Goal: Check status: Check status

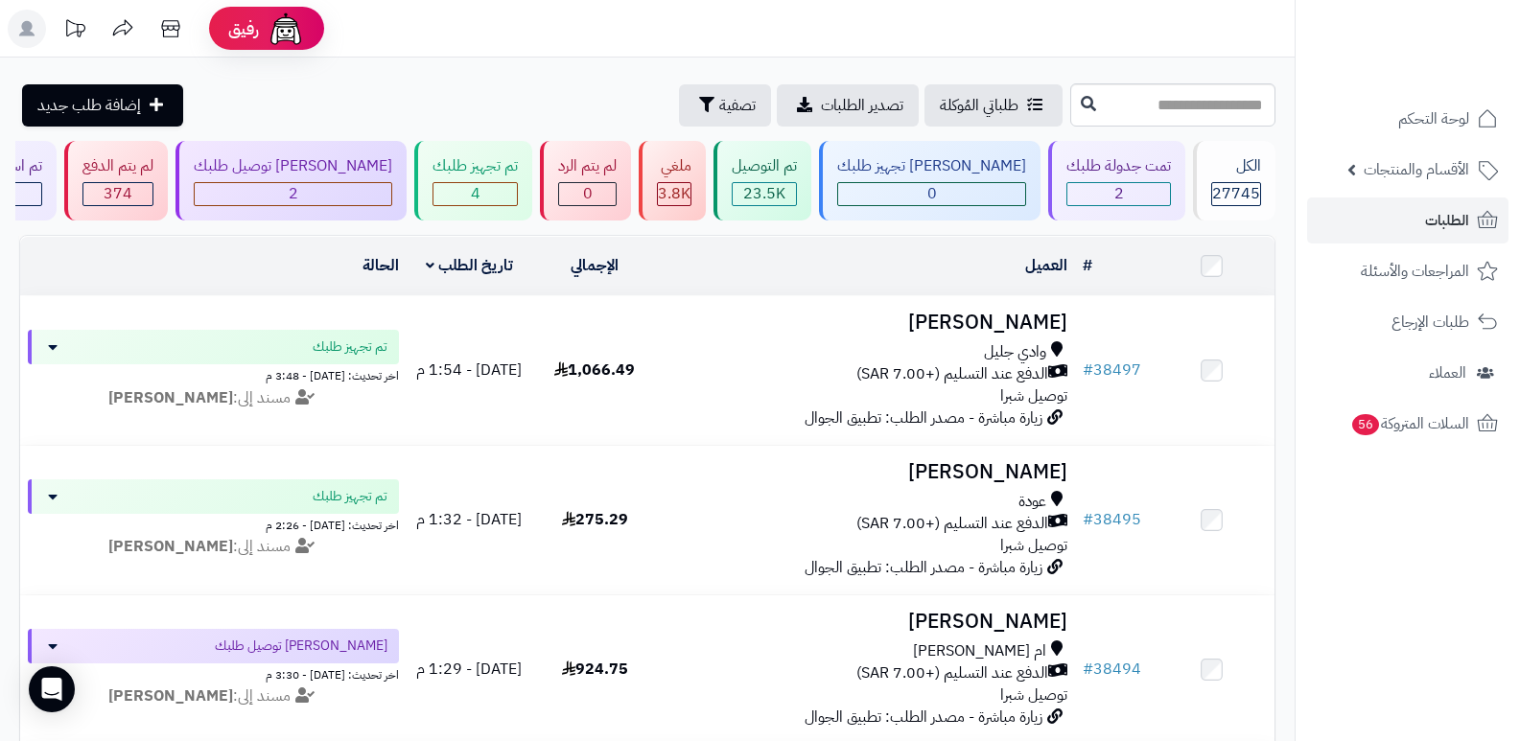
click at [1058, 50] on header "رفيق ! الطلبات معالجة مكتمل إرجاع المنتجات العملاء المتواجدون الان 28462 عملاء …" at bounding box center [760, 29] width 1520 height 58
click at [1249, 174] on div "الكل" at bounding box center [1236, 166] width 50 height 22
click at [480, 192] on span "4" at bounding box center [476, 193] width 10 height 23
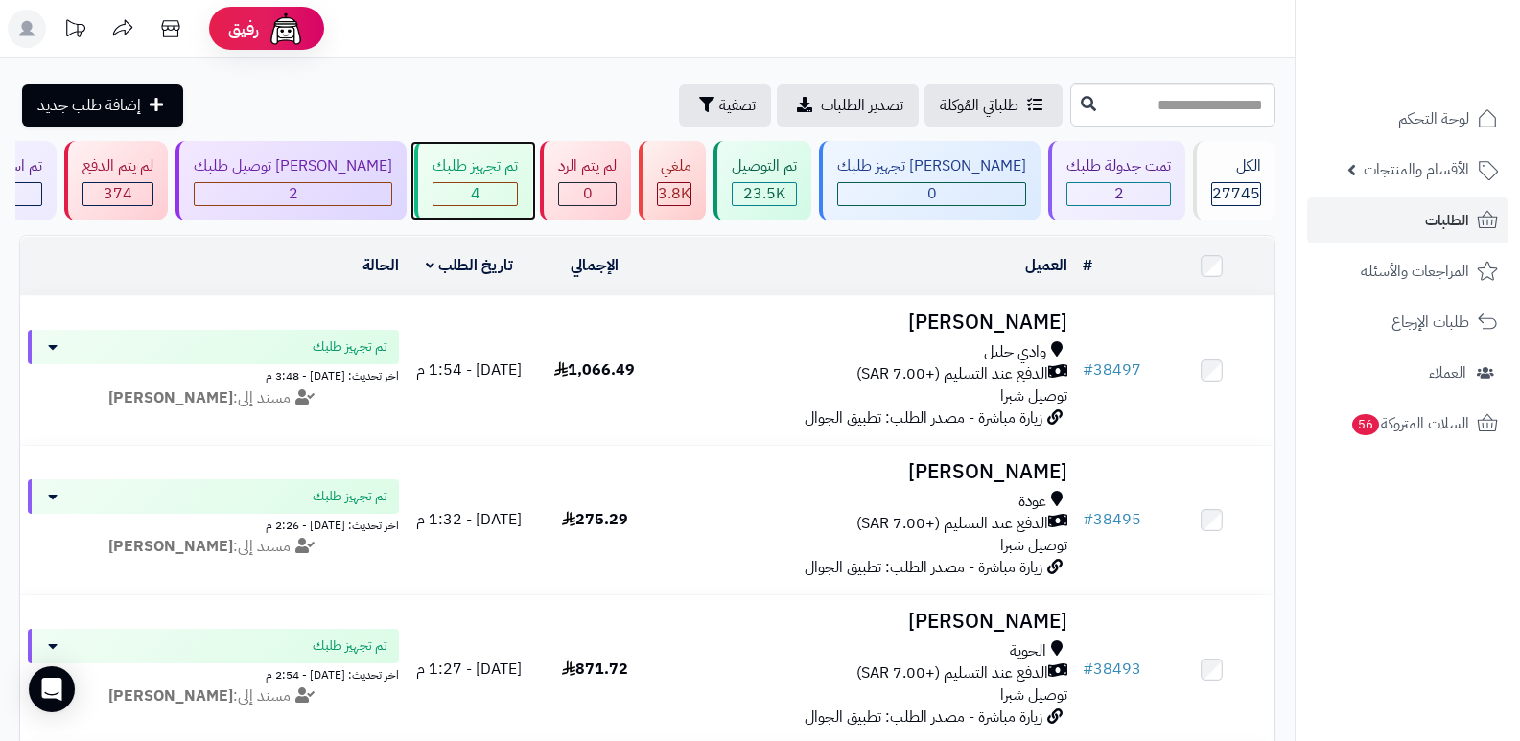
click at [498, 187] on div "4" at bounding box center [474, 194] width 83 height 22
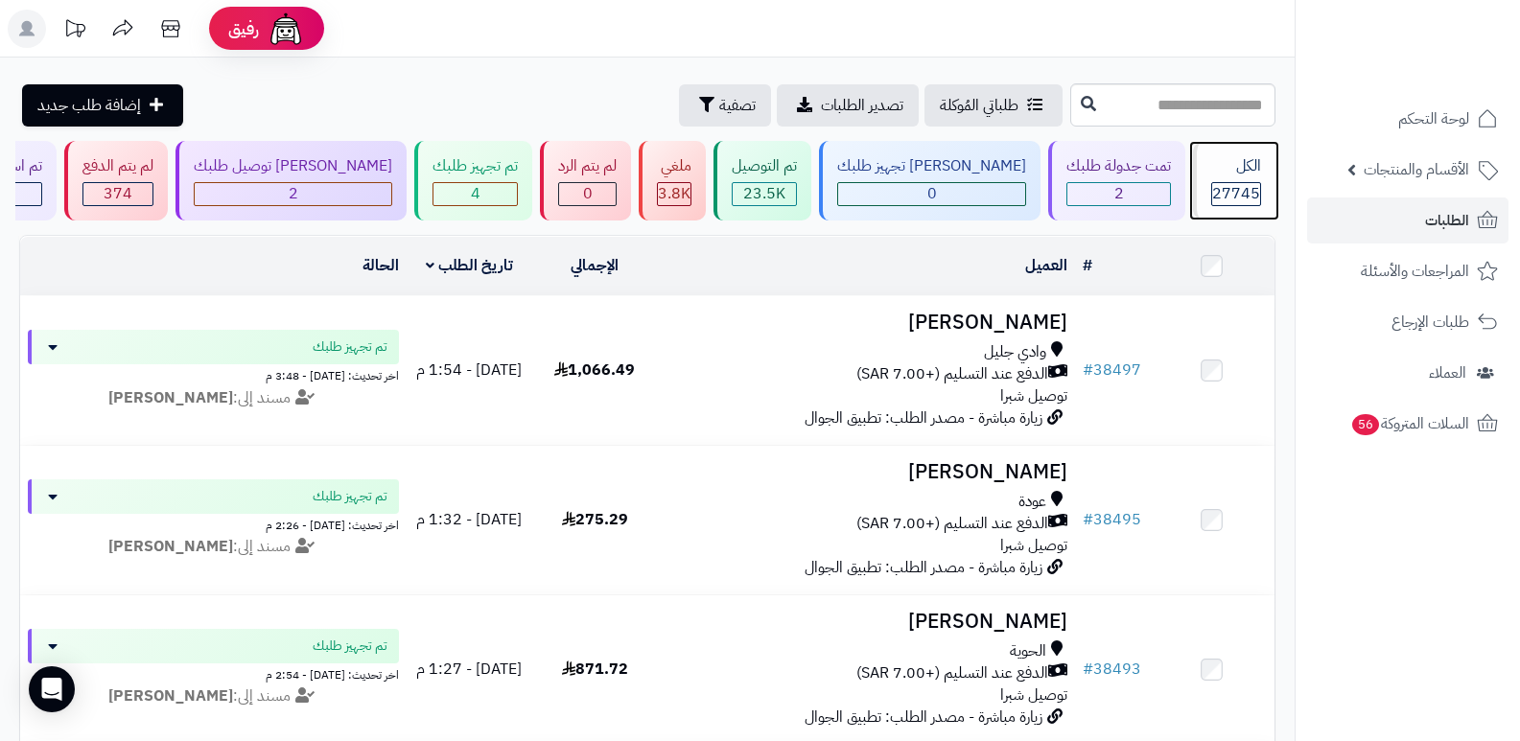
click at [1231, 157] on div "الكل" at bounding box center [1236, 166] width 50 height 22
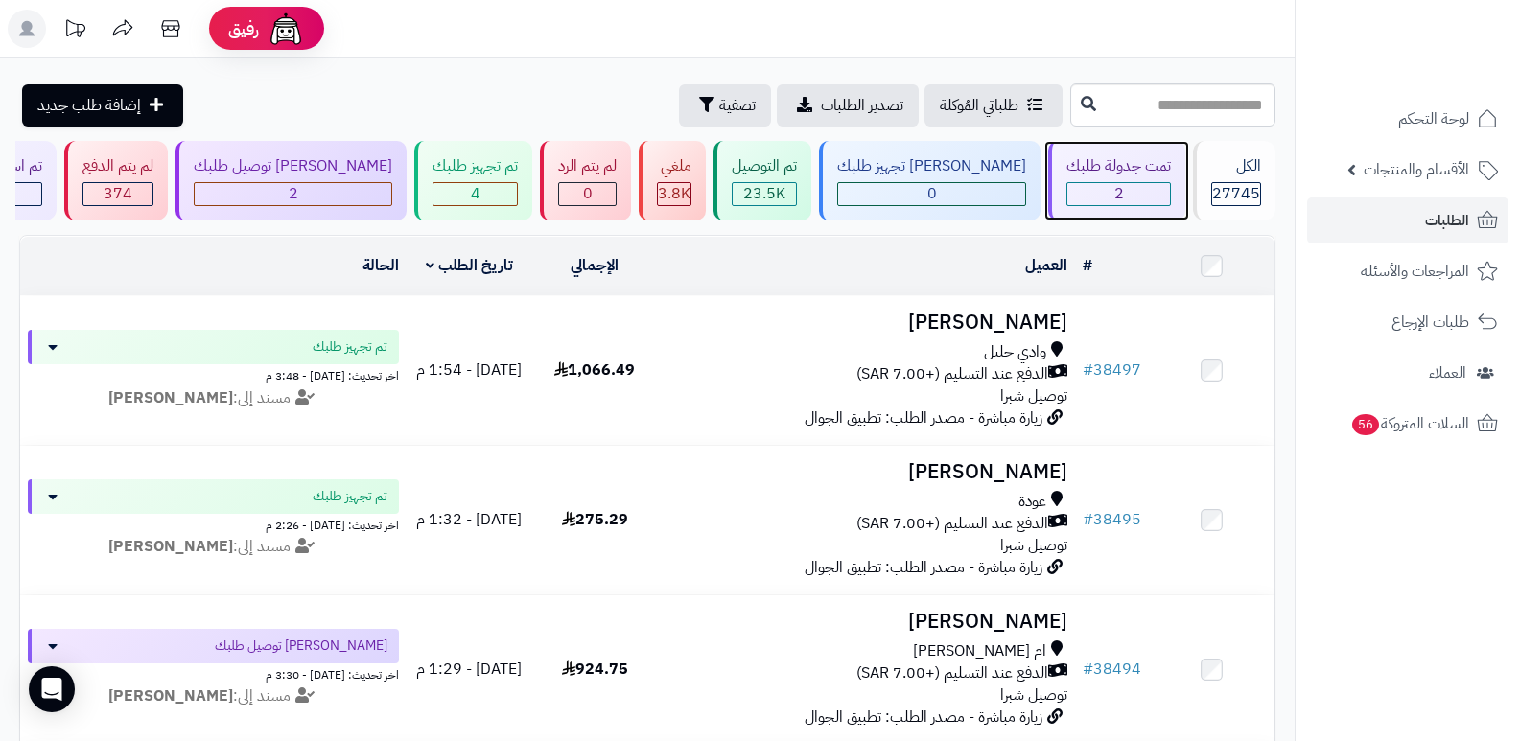
click at [1085, 170] on div "تمت جدولة طلبك" at bounding box center [1118, 166] width 105 height 22
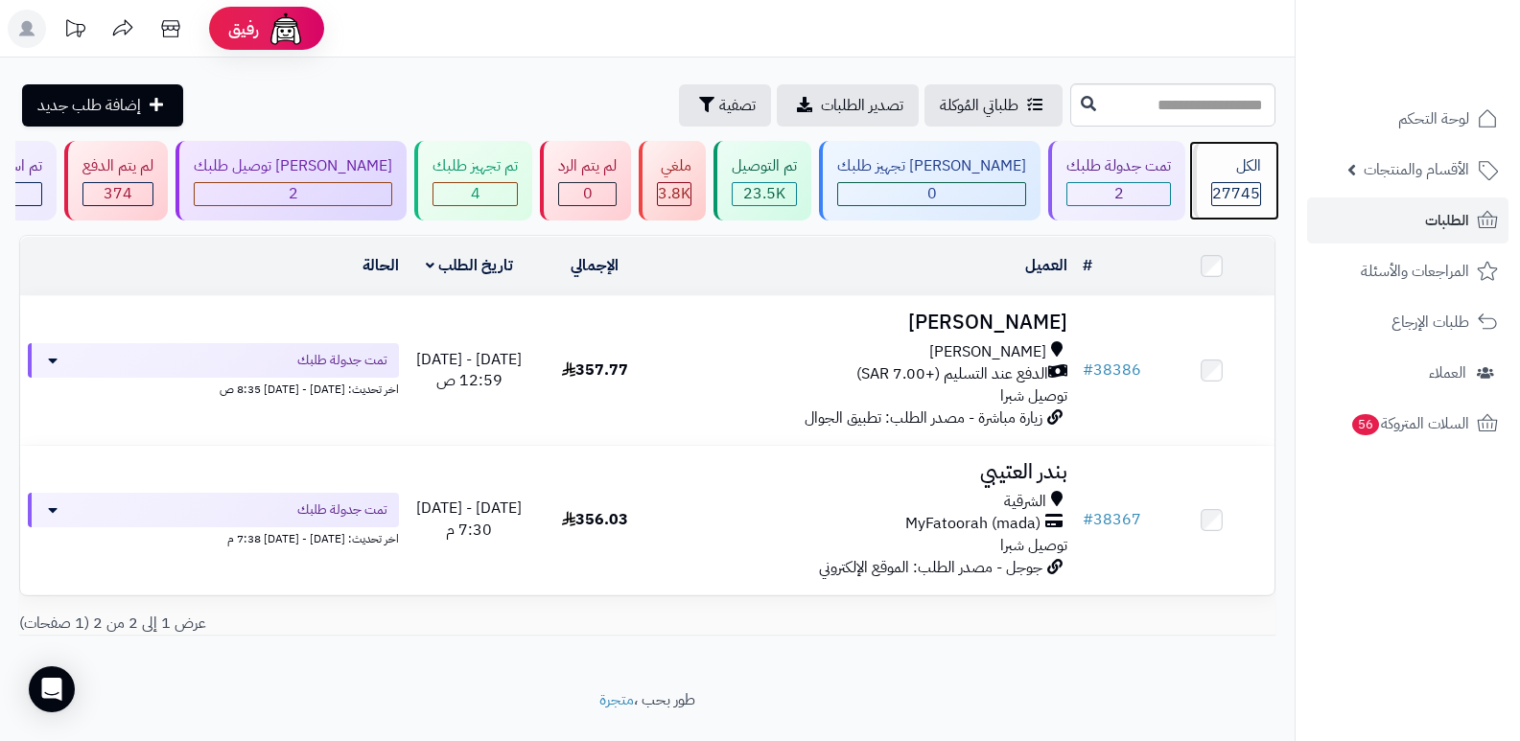
click at [1219, 176] on div "الكل" at bounding box center [1236, 166] width 50 height 22
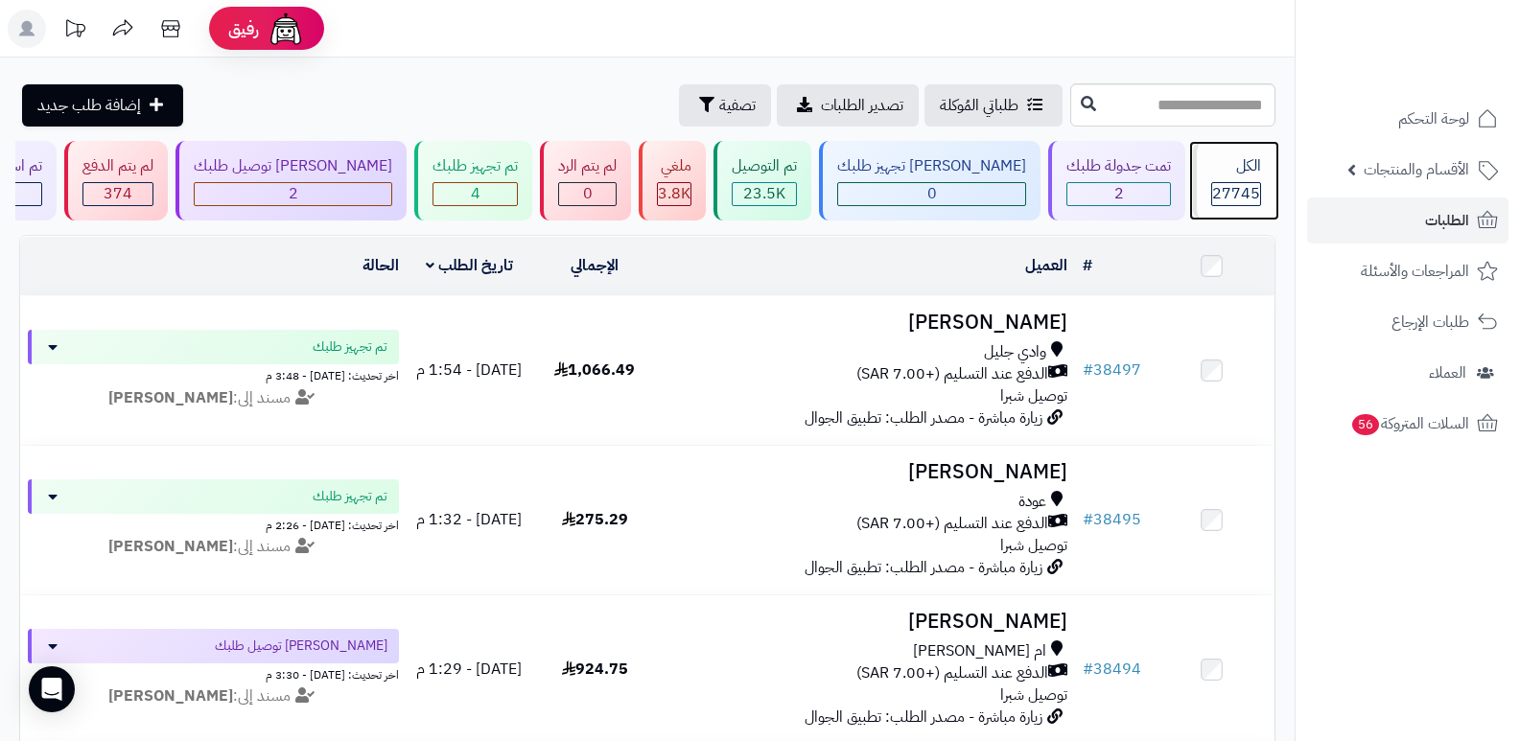
click at [1223, 181] on div "الكل 27745" at bounding box center [1234, 181] width 82 height 80
click at [1249, 172] on div "الكل" at bounding box center [1236, 166] width 50 height 22
click at [1267, 168] on div "الكل 27745" at bounding box center [1234, 181] width 82 height 80
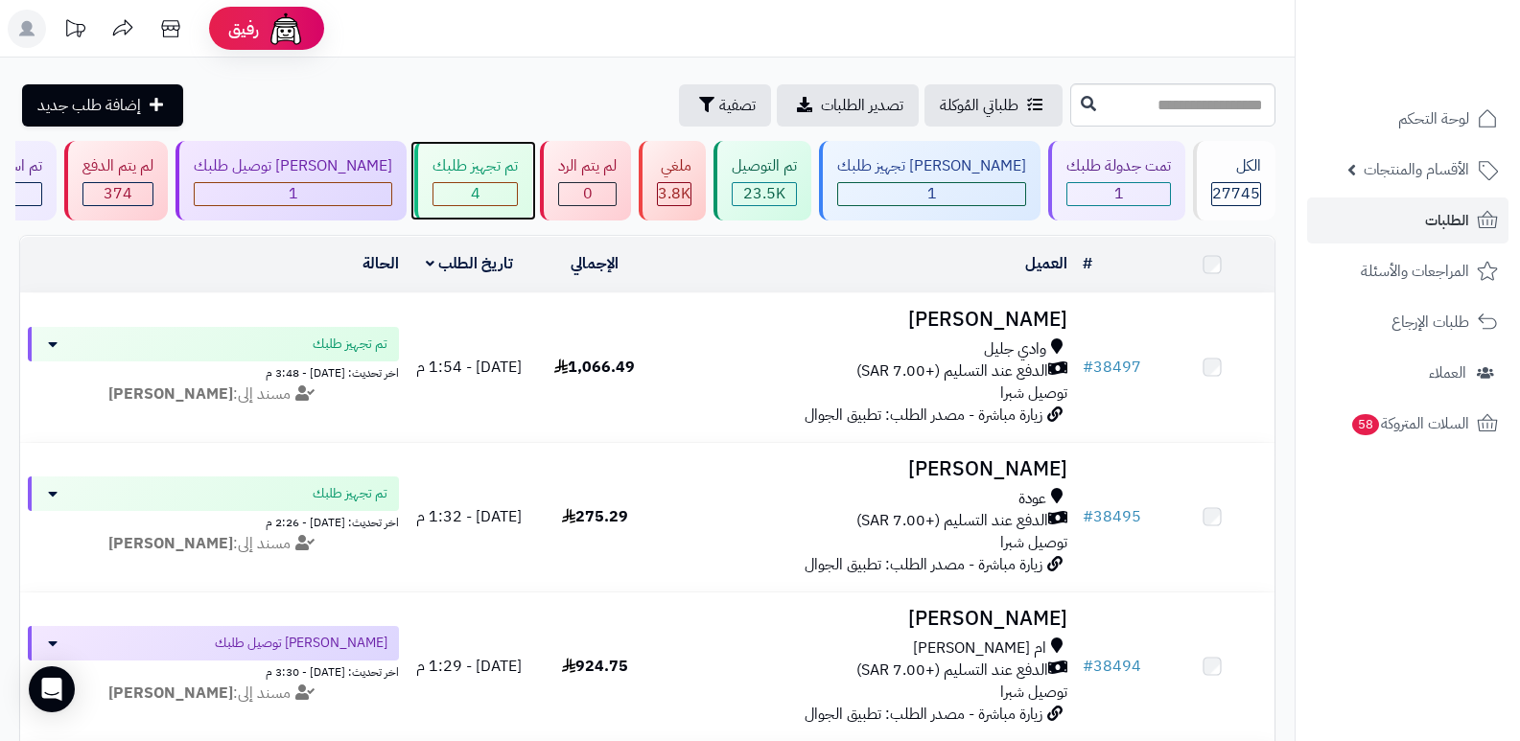
click at [517, 196] on div "4" at bounding box center [474, 194] width 83 height 22
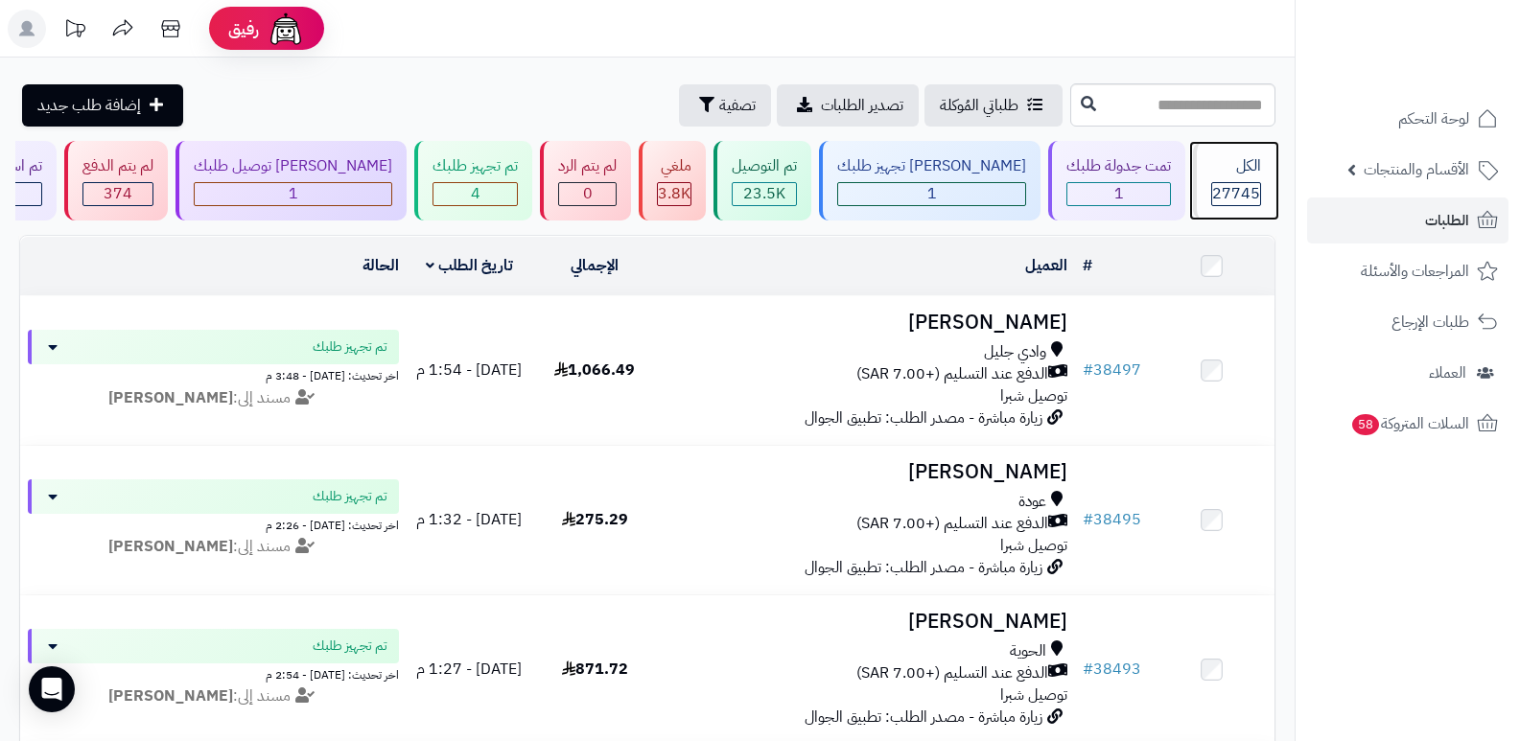
click at [1216, 164] on div "الكل" at bounding box center [1236, 166] width 50 height 22
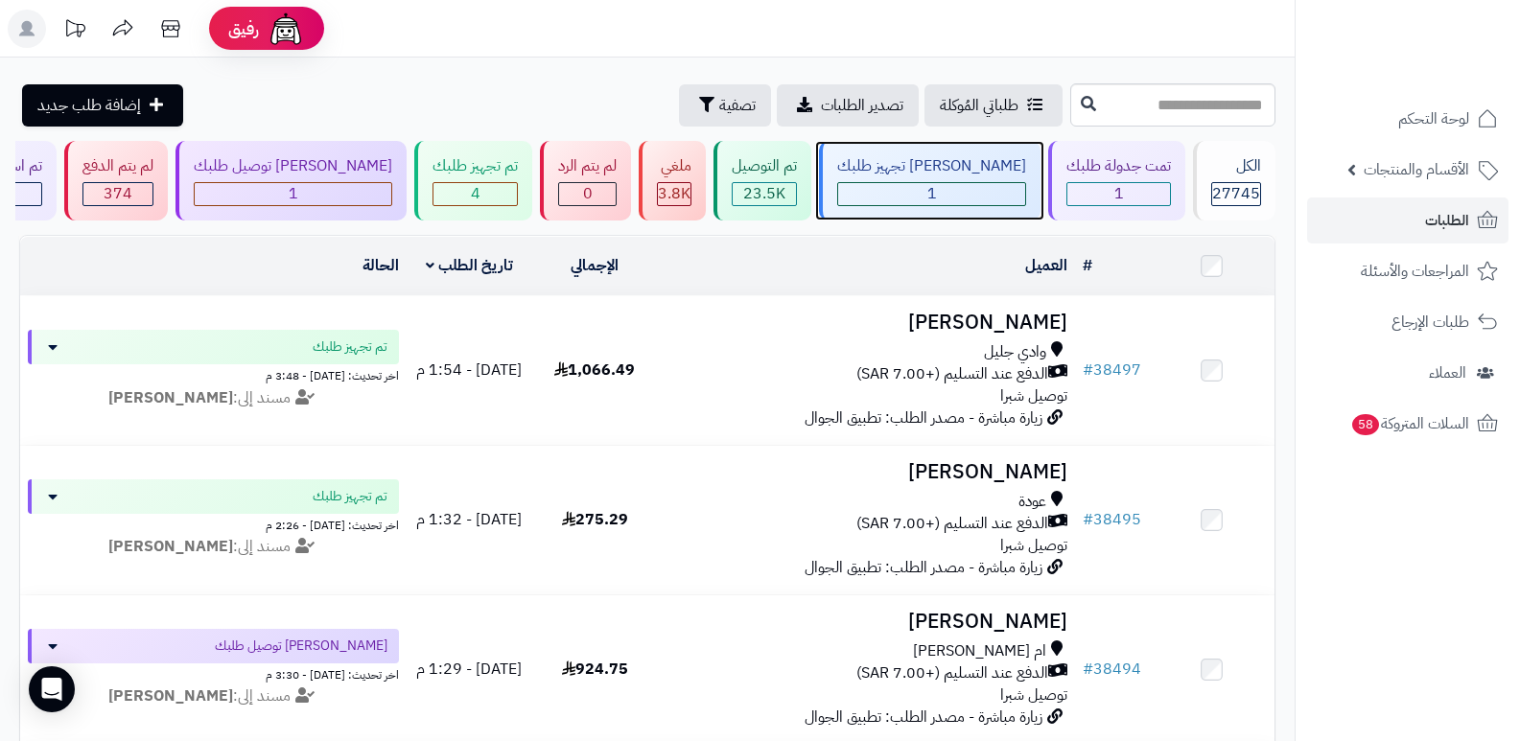
click at [996, 176] on div "[PERSON_NAME] تجهيز طلبك" at bounding box center [931, 166] width 189 height 22
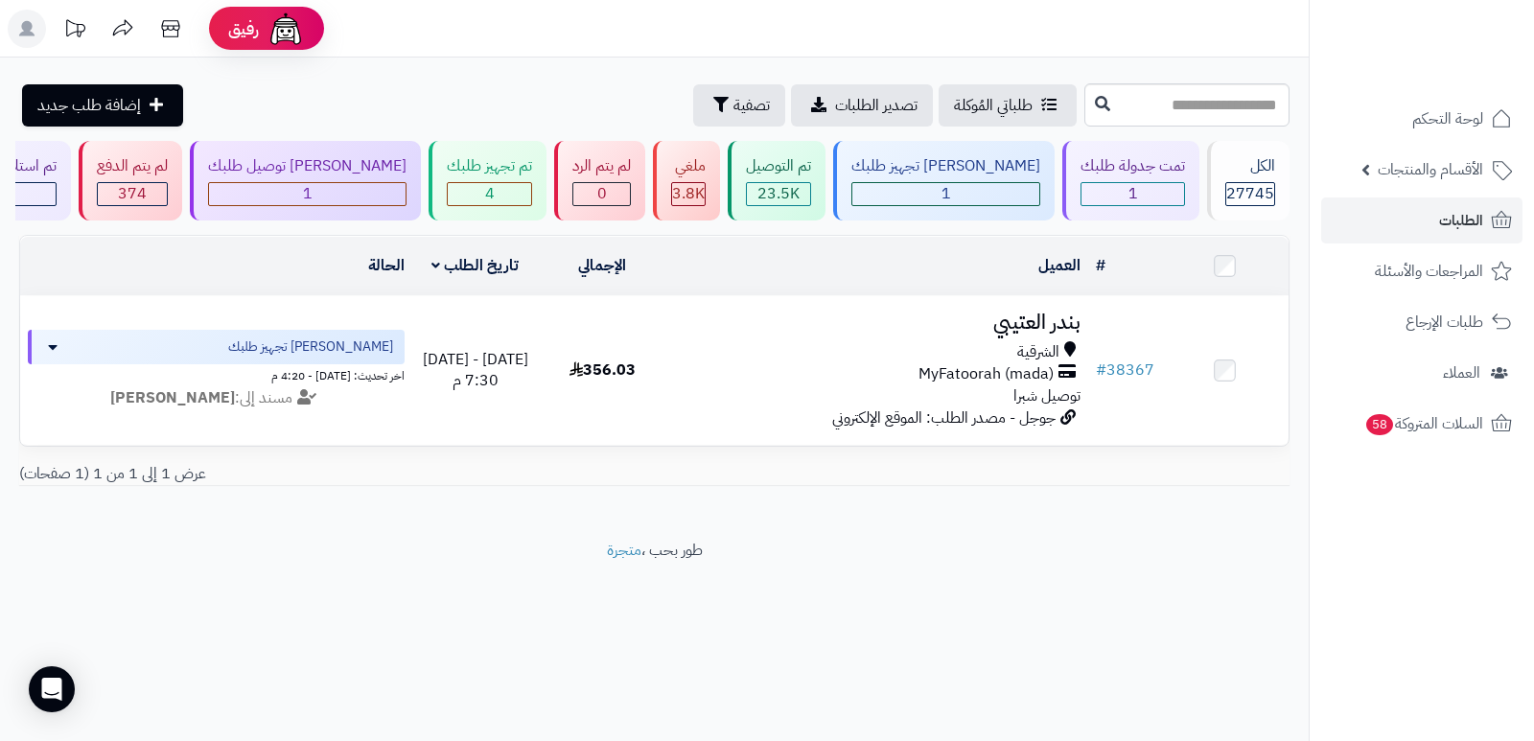
click at [1438, 590] on nav "لوحة التحكم الأقسام والمنتجات المنتجات الأقسام الماركات مواصفات المنتجات مواصفا…" at bounding box center [1421, 394] width 225 height 741
click at [1246, 160] on div "الكل" at bounding box center [1250, 166] width 50 height 22
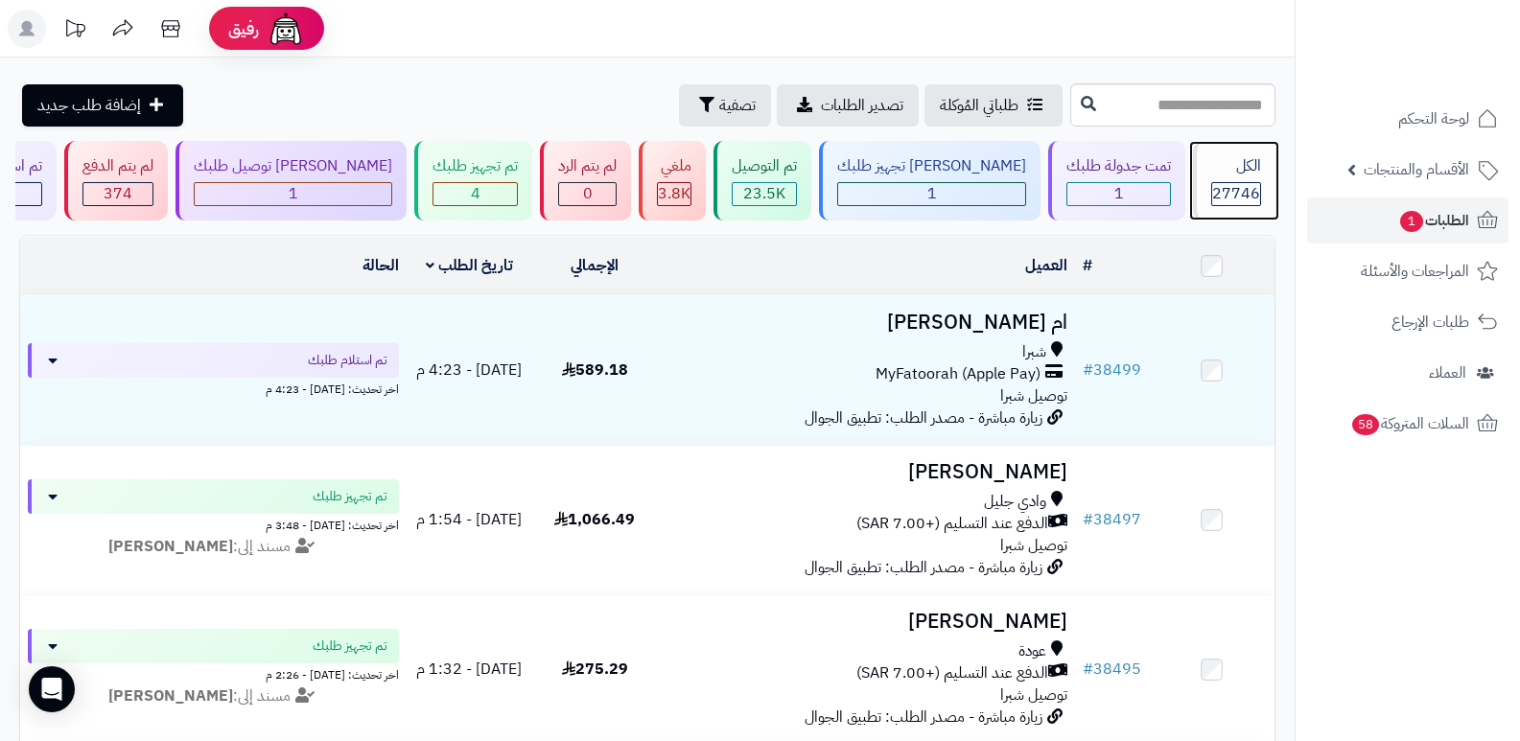
click at [1234, 175] on div "الكل" at bounding box center [1236, 166] width 50 height 22
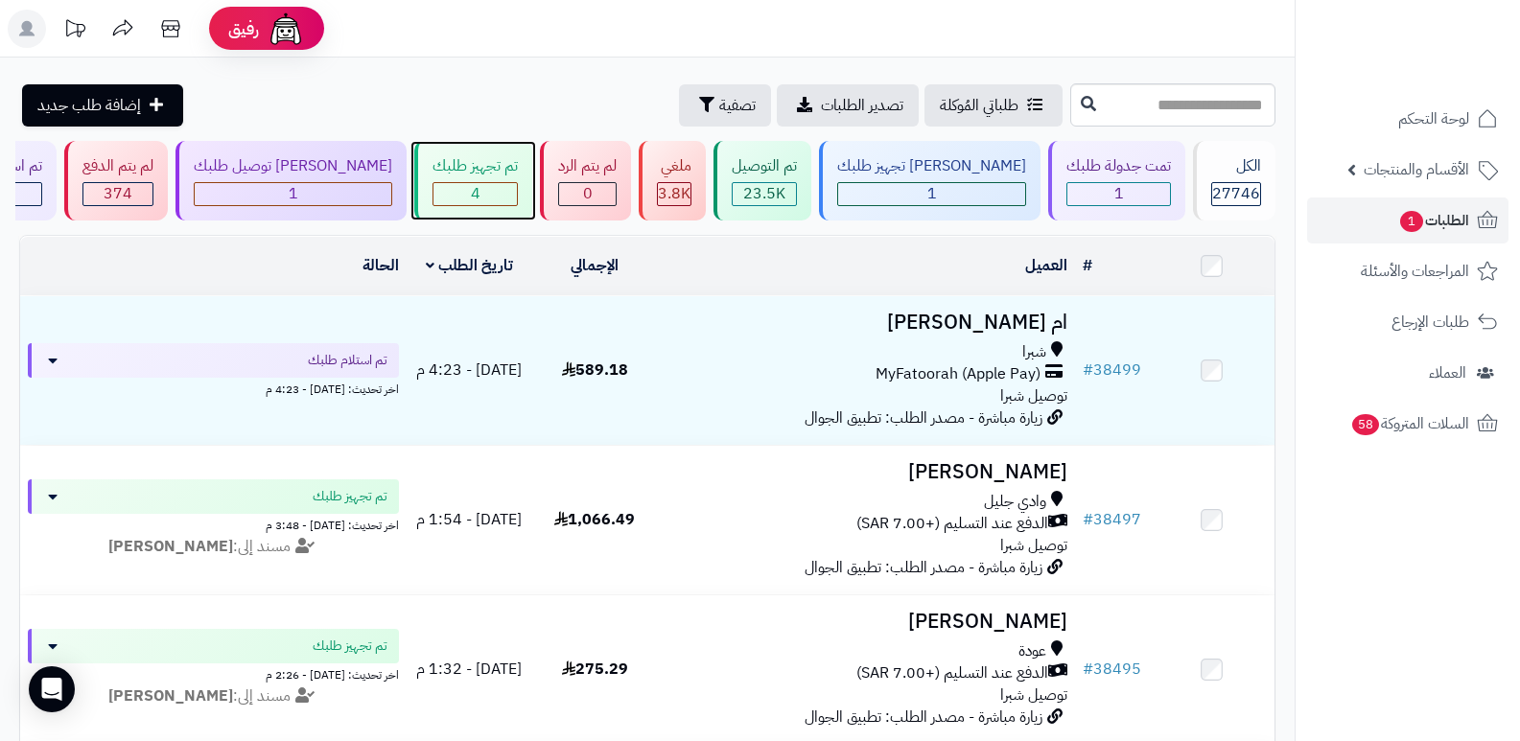
click at [517, 178] on div "تم تجهيز طلبك 4" at bounding box center [473, 181] width 118 height 80
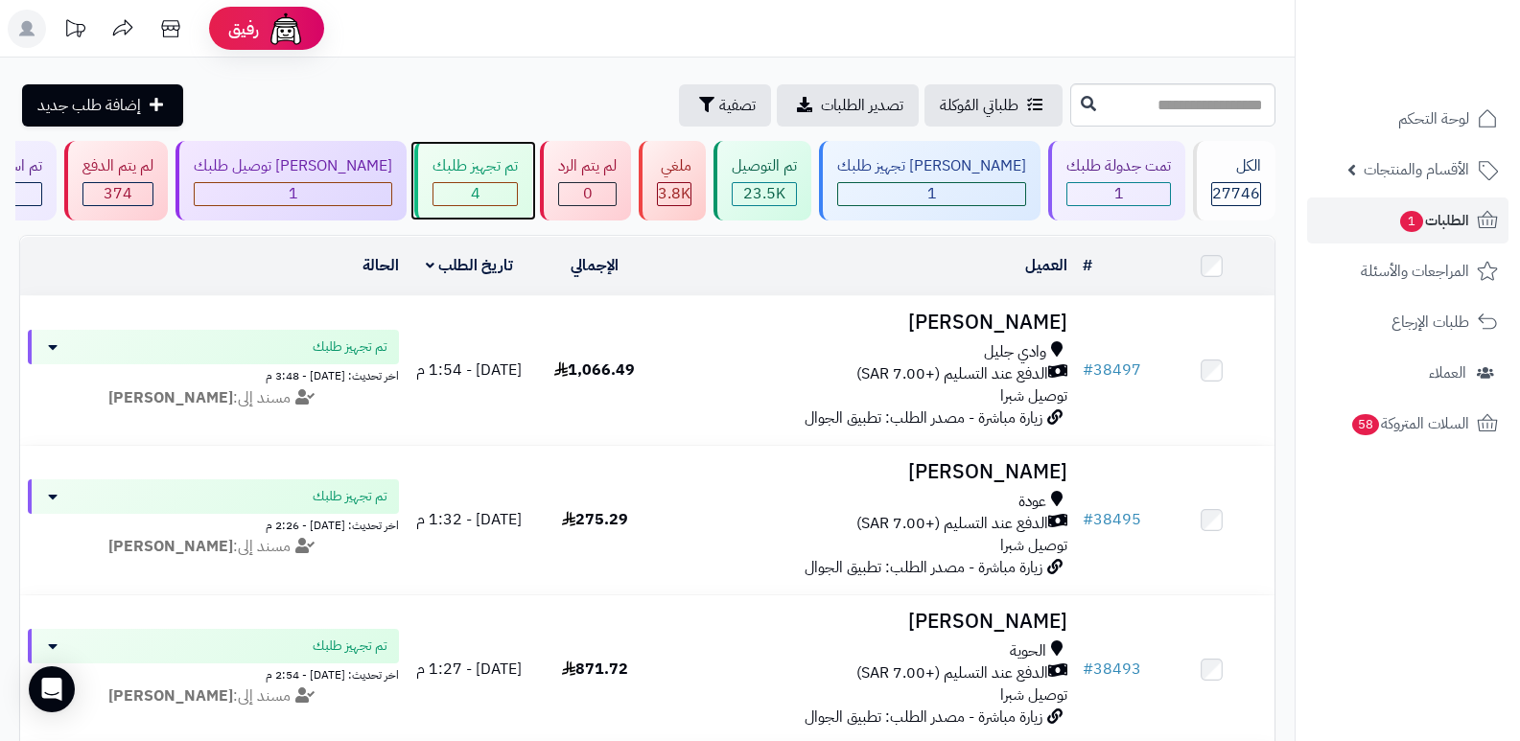
click at [517, 178] on div "تم تجهيز طلبك 4" at bounding box center [473, 181] width 118 height 80
click at [515, 191] on div "4" at bounding box center [474, 194] width 83 height 22
click at [505, 164] on div "تم تجهيز طلبك" at bounding box center [474, 166] width 85 height 22
click at [1320, 595] on nav "لوحة التحكم الأقسام والمنتجات المنتجات الأقسام الماركات مواصفات المنتجات مواصفا…" at bounding box center [1406, 394] width 225 height 741
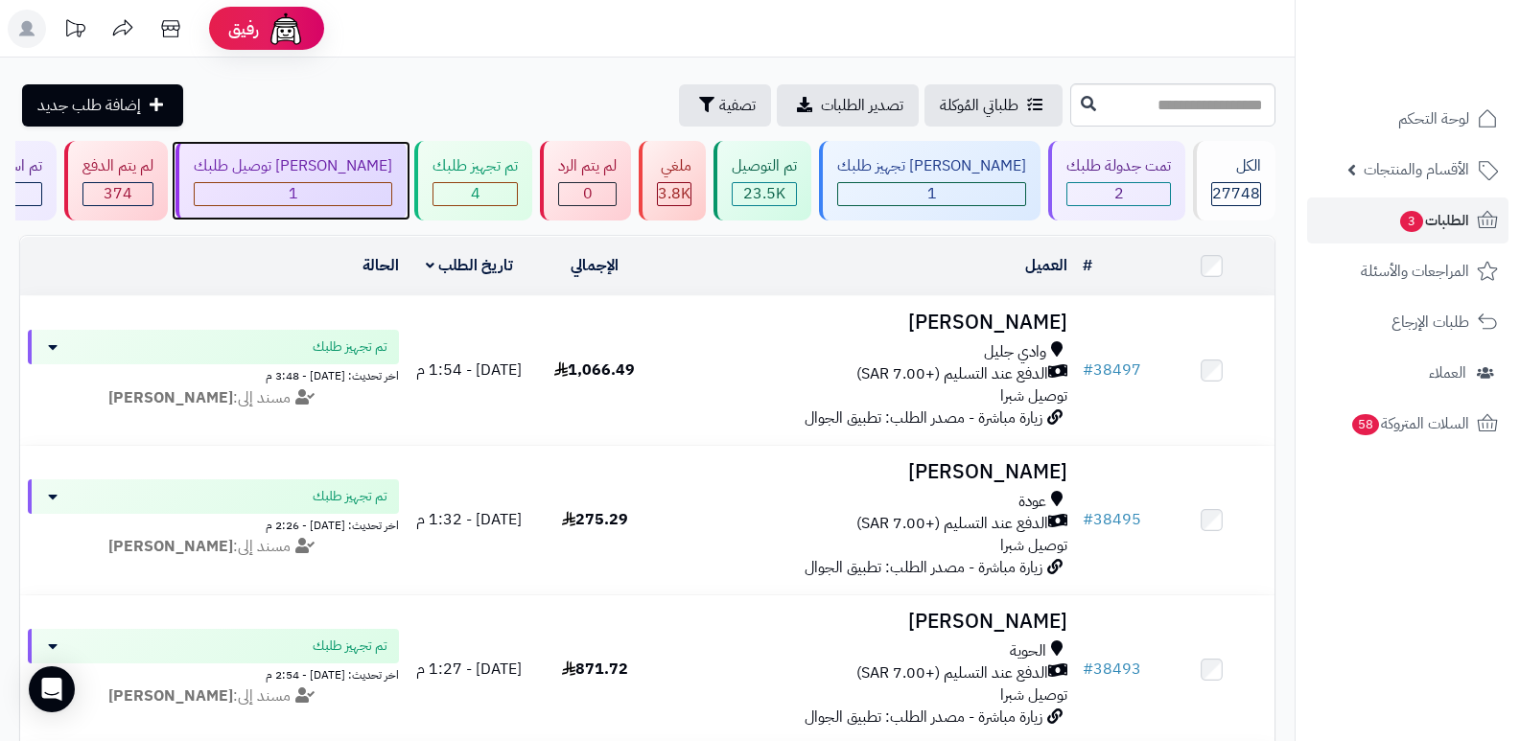
click at [391, 183] on div "1" at bounding box center [293, 194] width 197 height 22
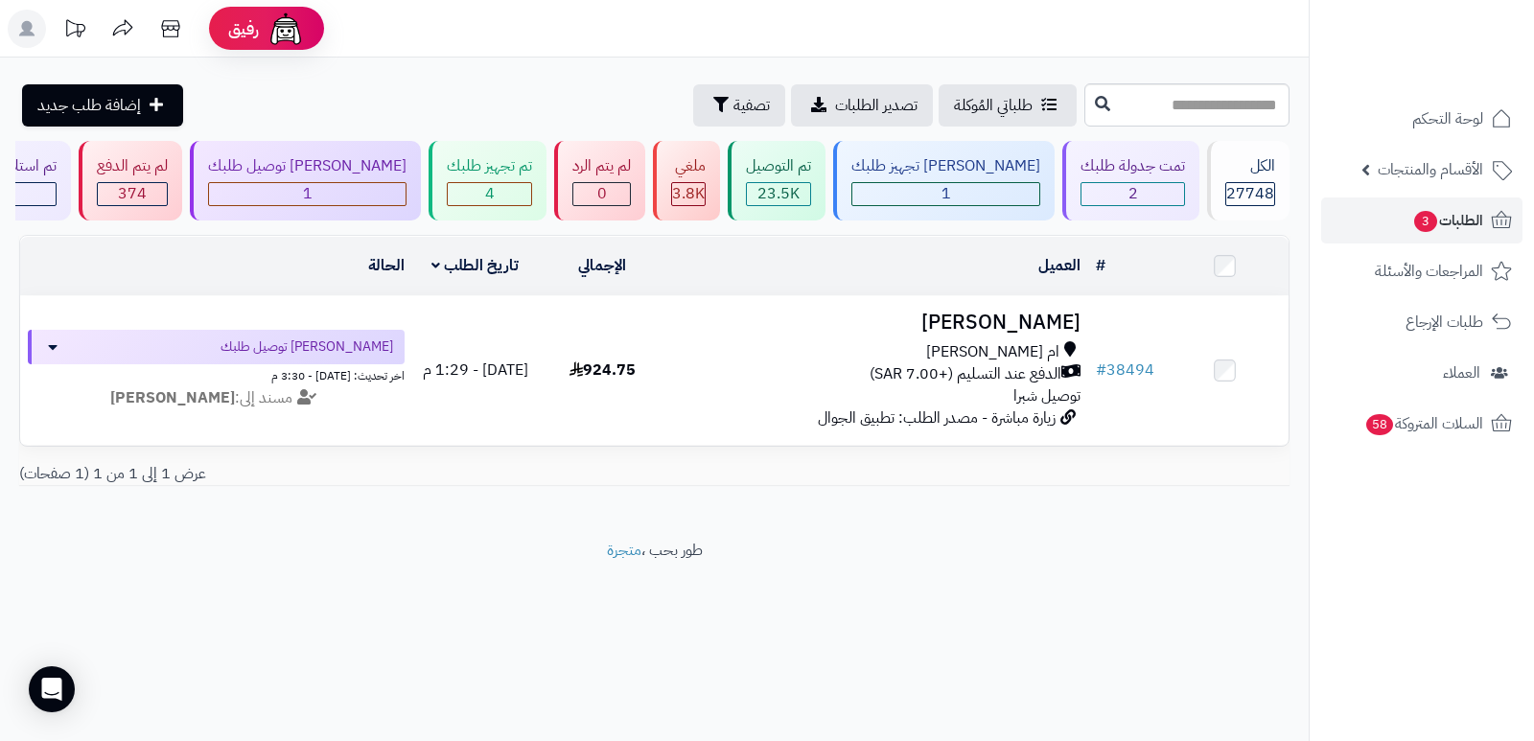
click at [1371, 553] on nav "لوحة التحكم الأقسام والمنتجات المنتجات الأقسام الماركات مواصفات المنتجات مواصفا…" at bounding box center [1421, 394] width 225 height 741
click at [508, 169] on div "تم تجهيز طلبك" at bounding box center [489, 166] width 85 height 22
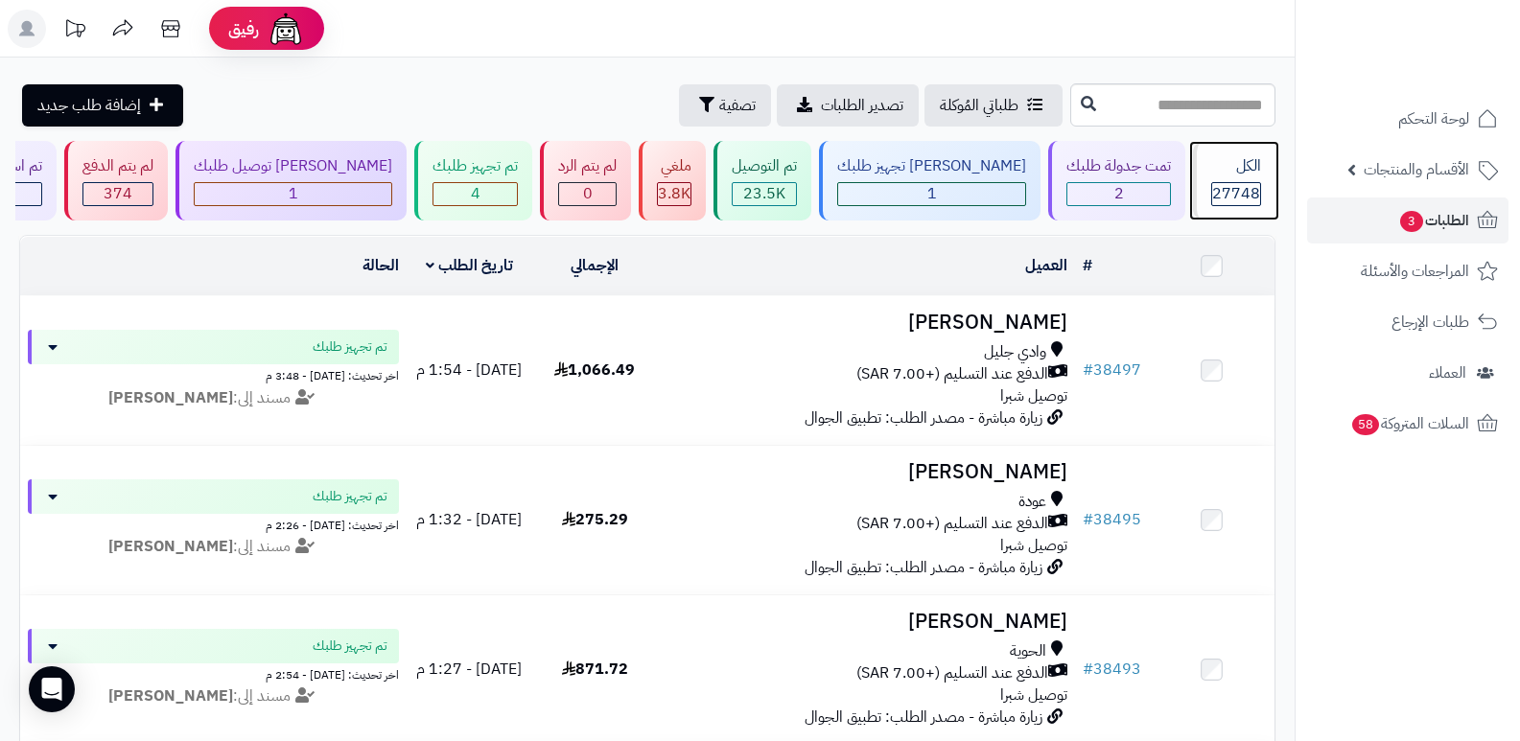
click at [1245, 167] on div "الكل" at bounding box center [1236, 166] width 50 height 22
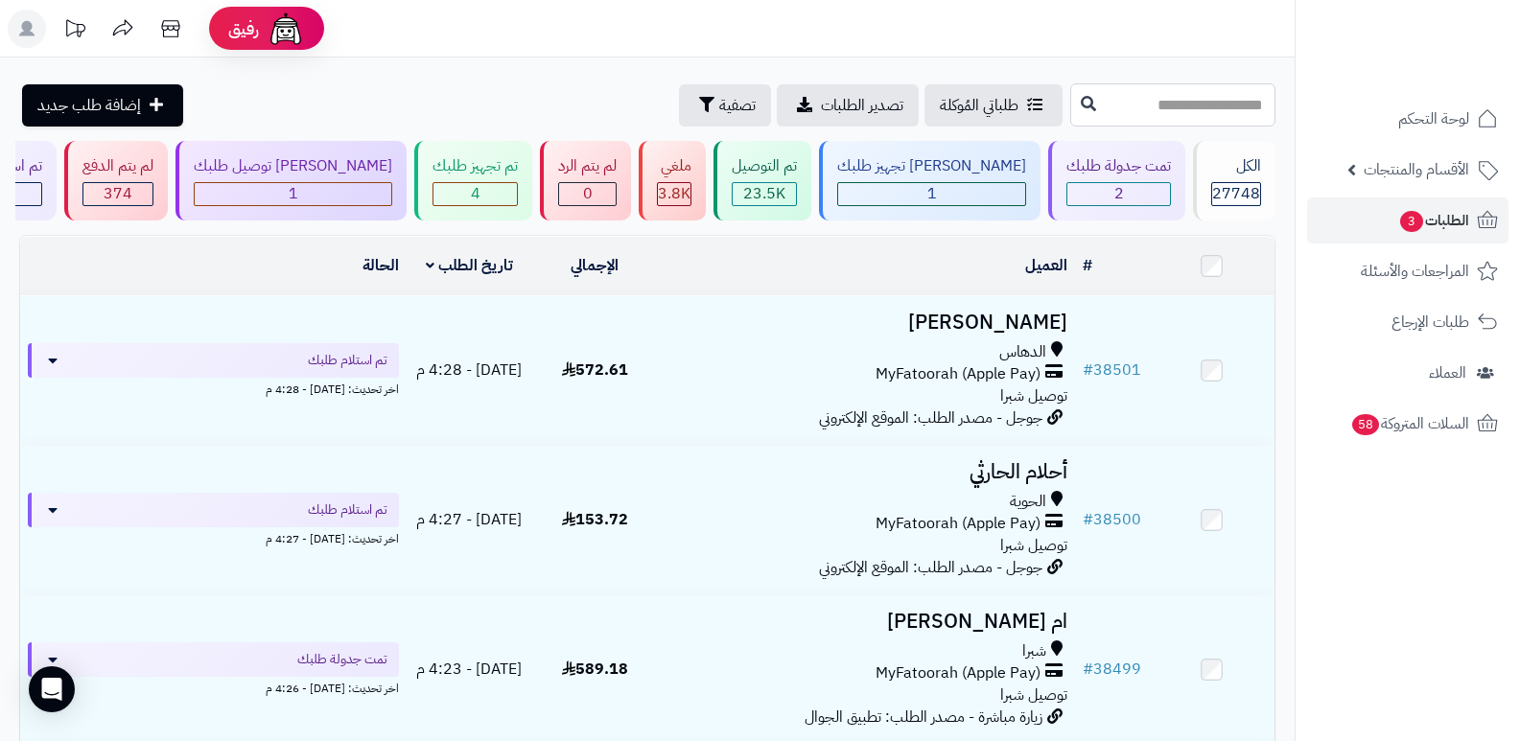
click at [1261, 114] on input "text" at bounding box center [1172, 104] width 205 height 43
click at [1264, 176] on div "الكل 27748" at bounding box center [1234, 181] width 82 height 80
click at [18, 34] on rect at bounding box center [27, 29] width 38 height 38
